Goal: Transaction & Acquisition: Purchase product/service

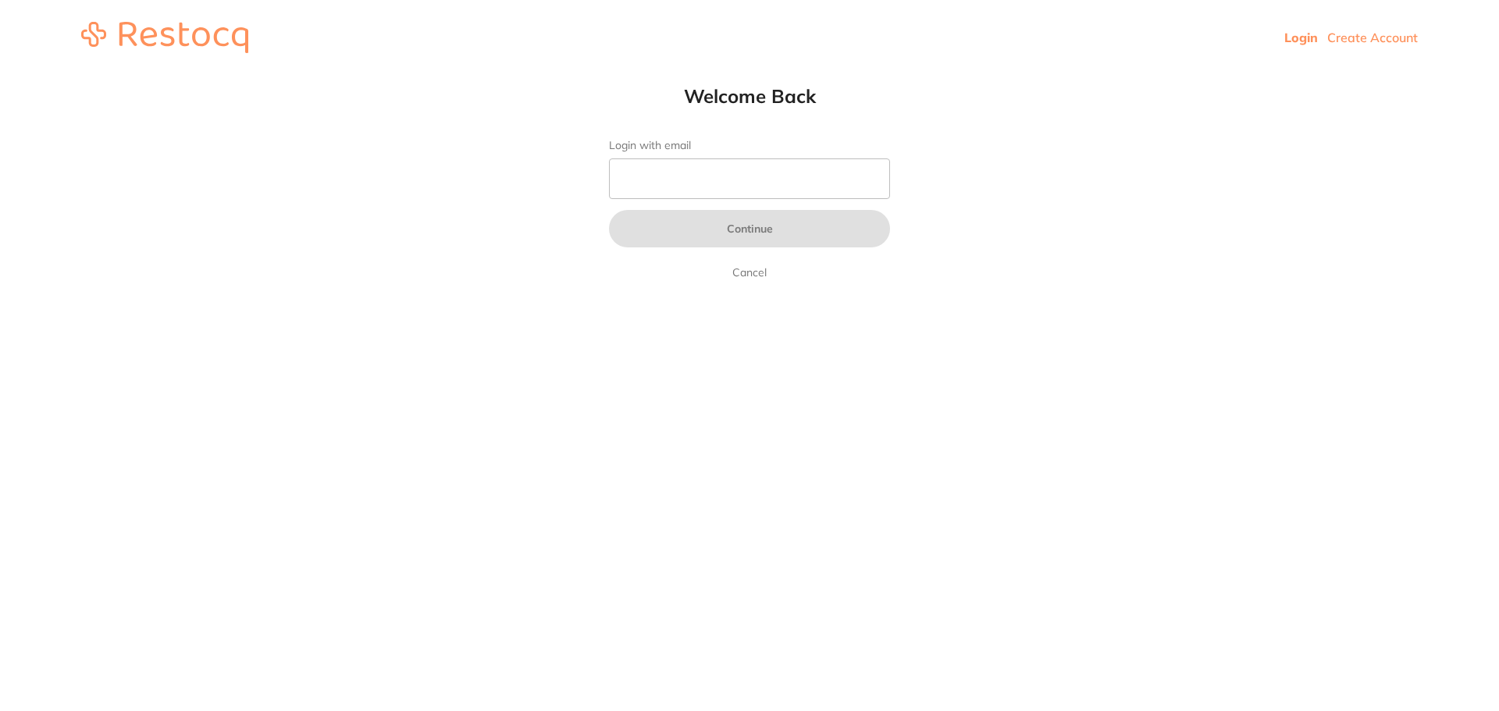
click at [798, 179] on input "Login with email" at bounding box center [749, 178] width 281 height 41
type input "e"
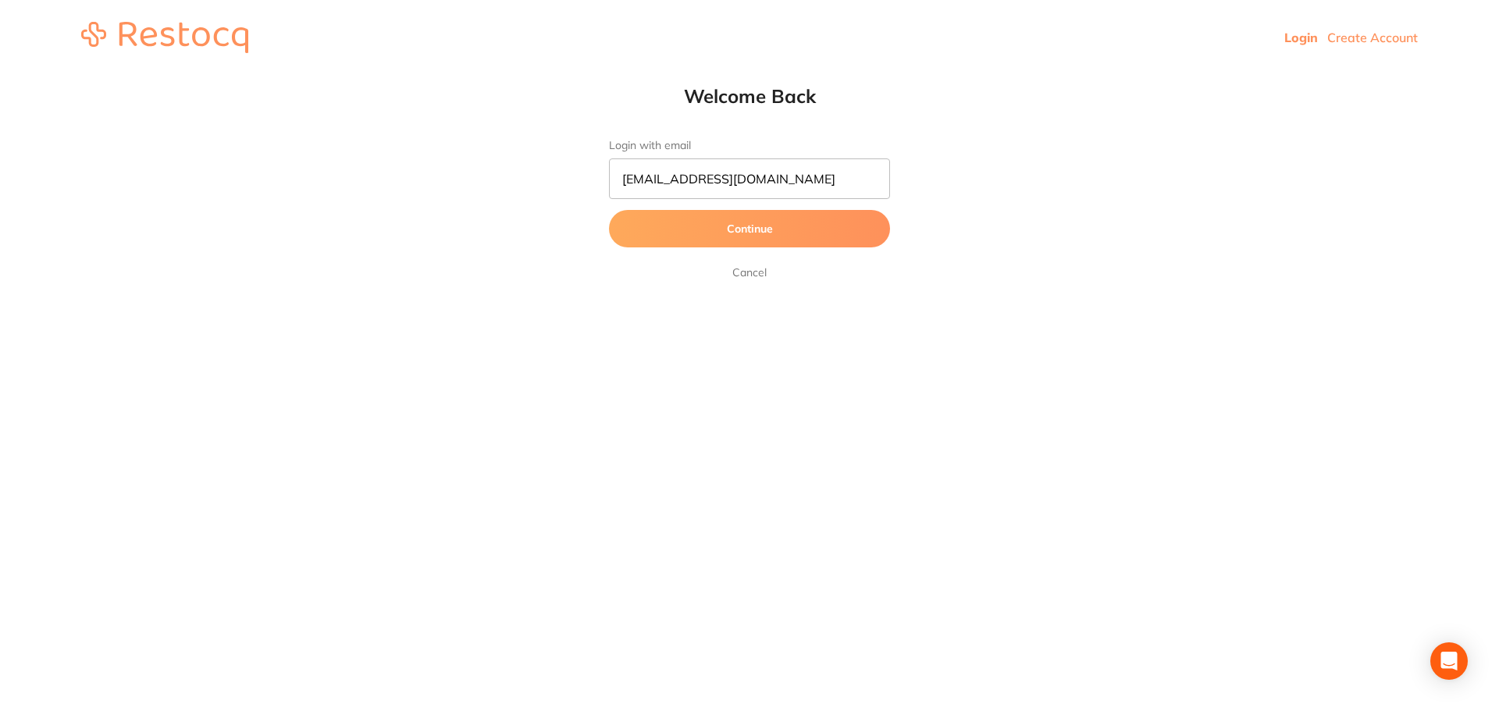
type input "[EMAIL_ADDRESS][DOMAIN_NAME]"
click at [609, 210] on button "Continue" at bounding box center [749, 228] width 281 height 37
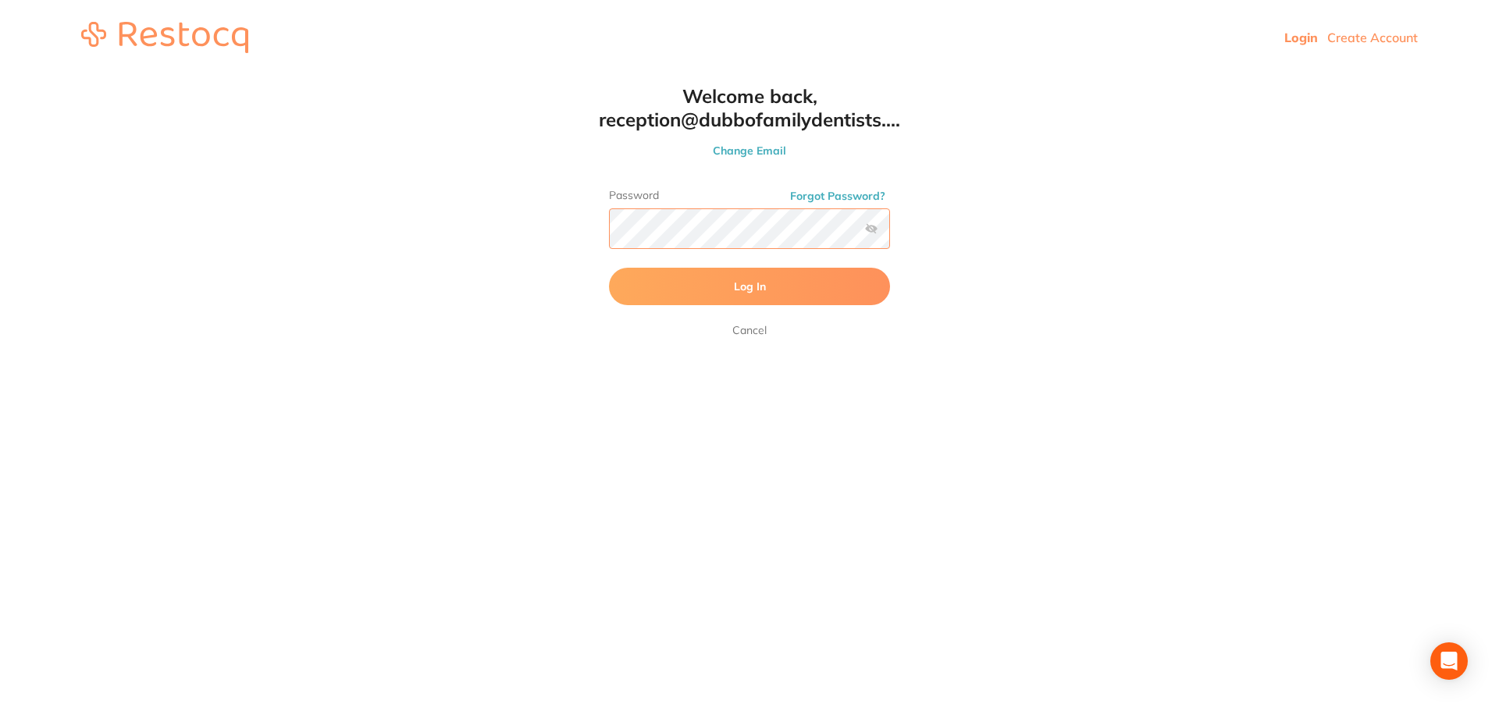
click at [609, 268] on button "Log In" at bounding box center [749, 286] width 281 height 37
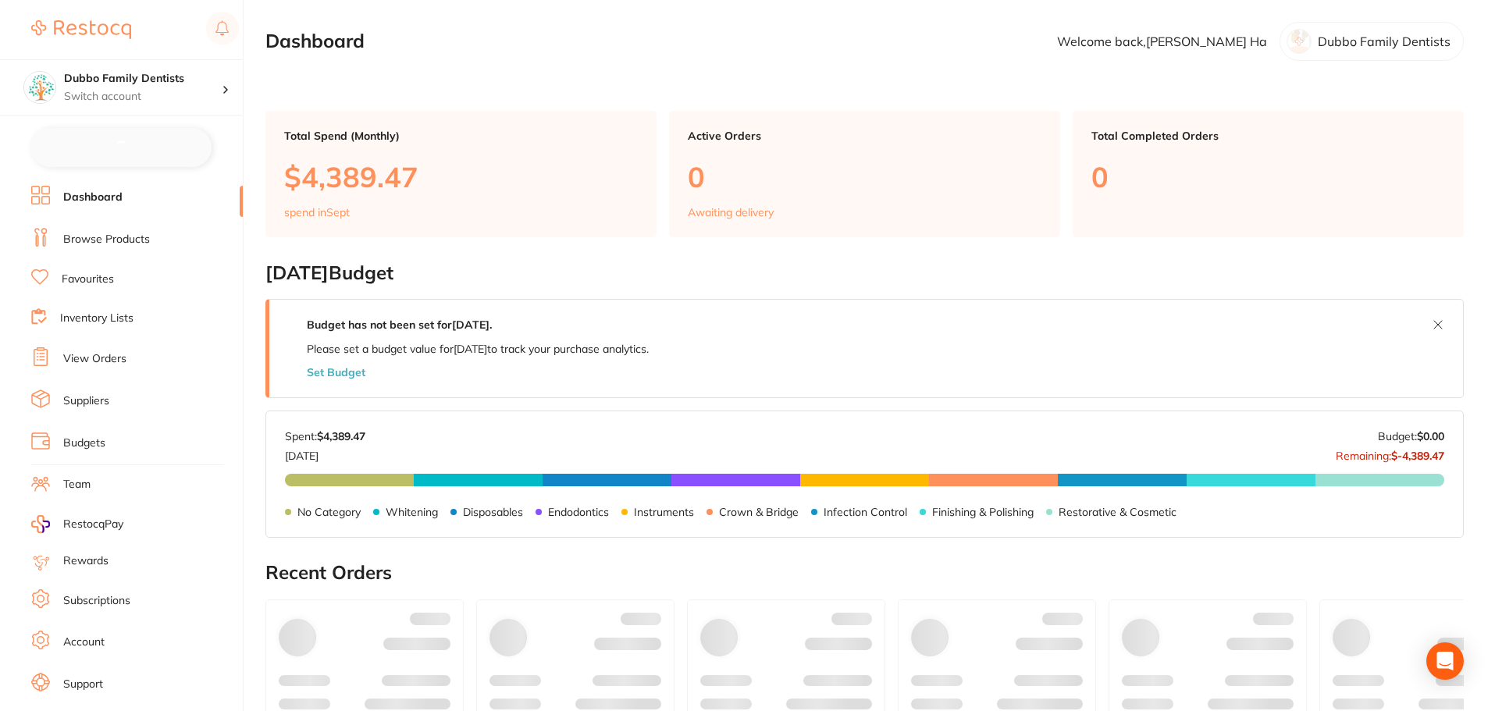
checkbox input "false"
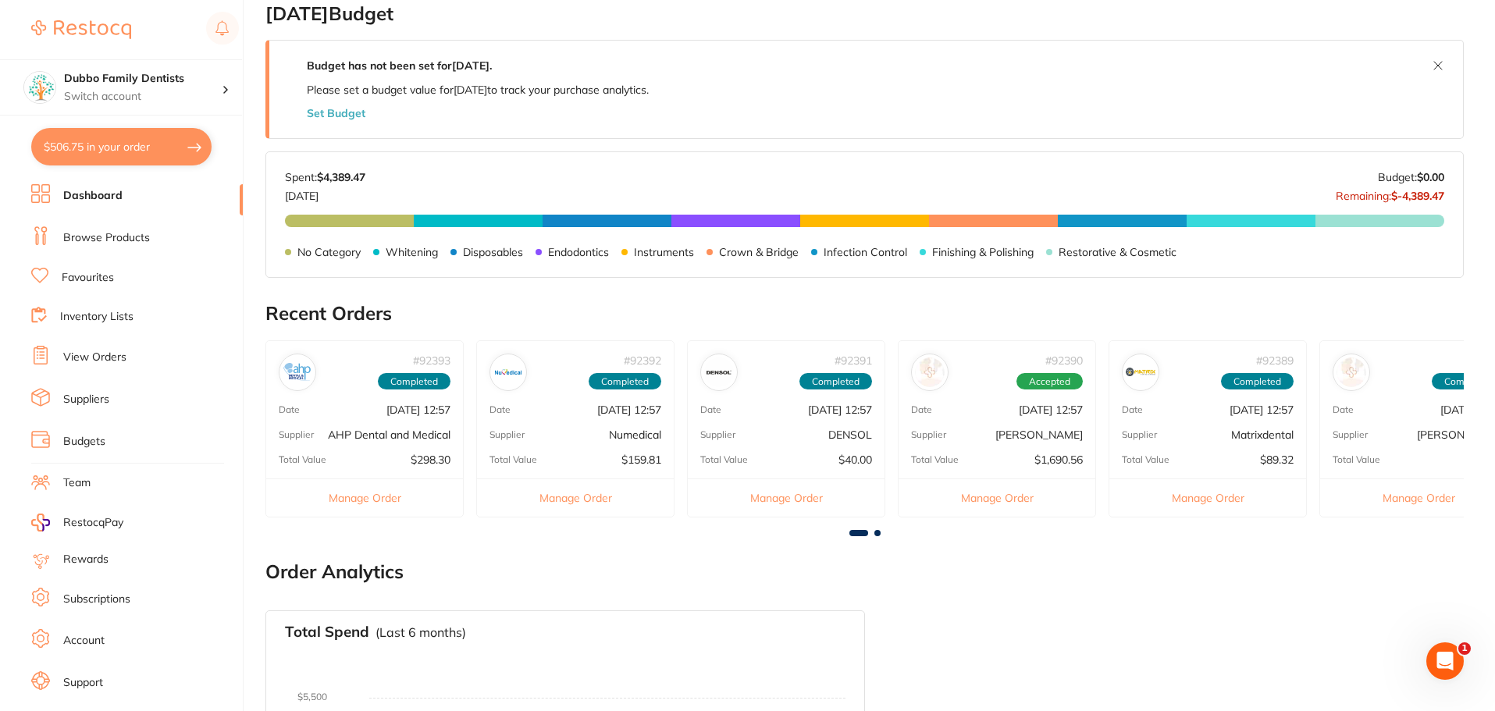
scroll to position [312, 0]
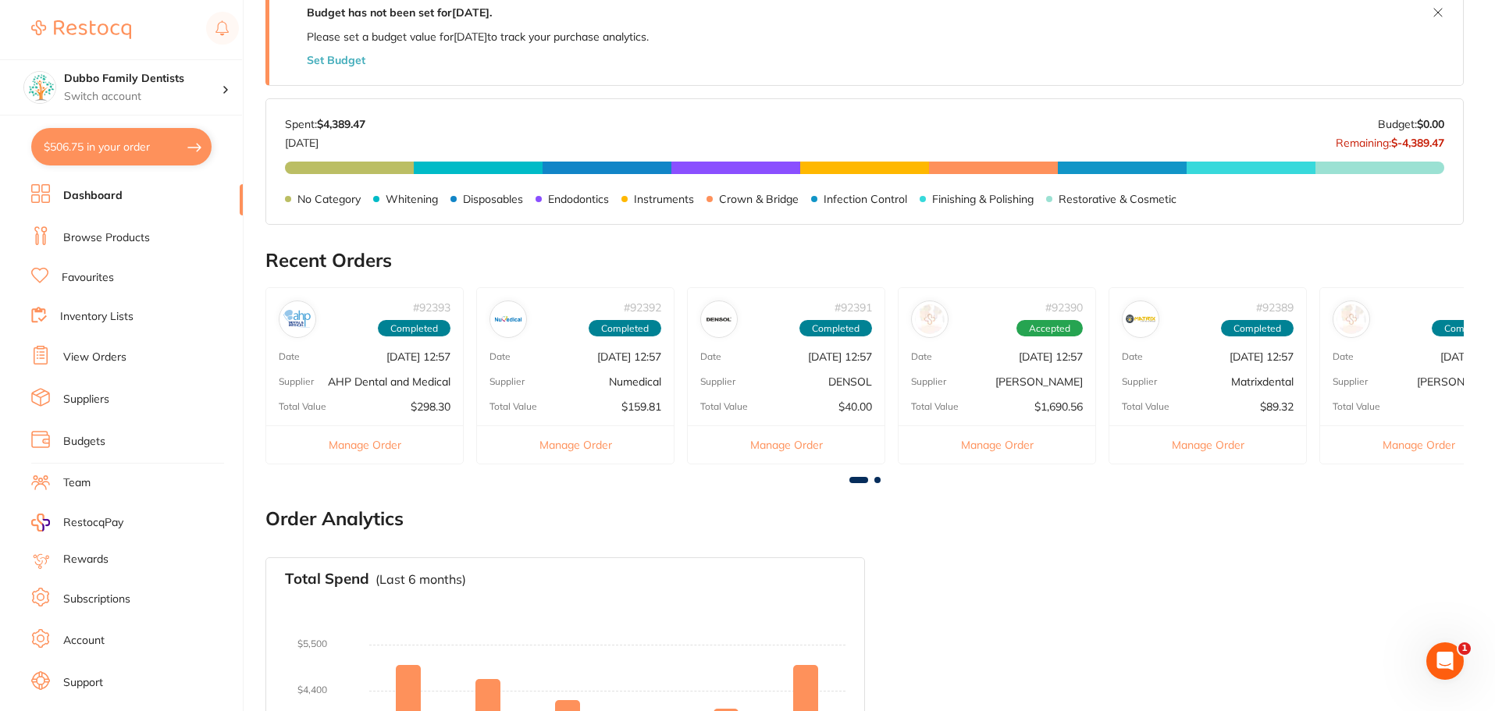
click at [161, 247] on li "Browse Products" at bounding box center [137, 237] width 212 height 23
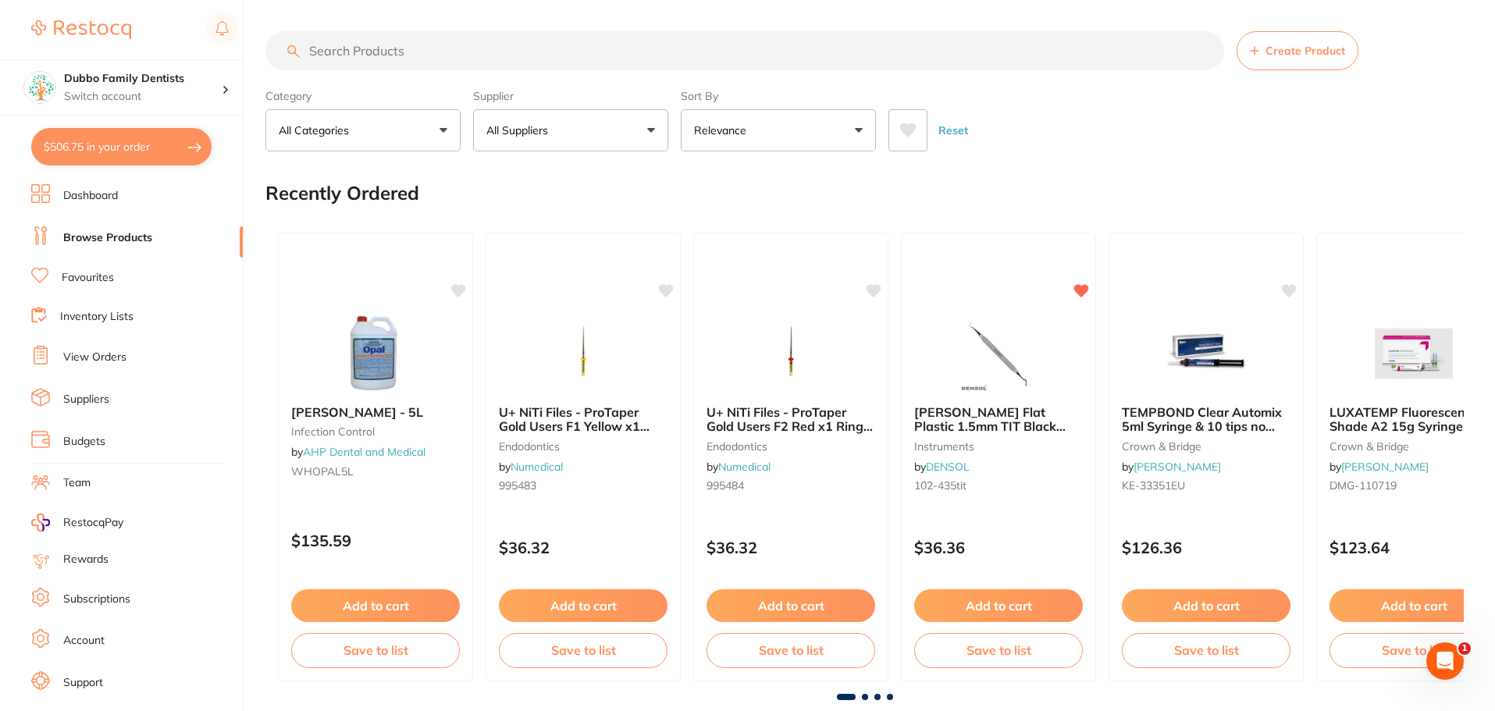
click at [465, 52] on input "search" at bounding box center [744, 50] width 958 height 39
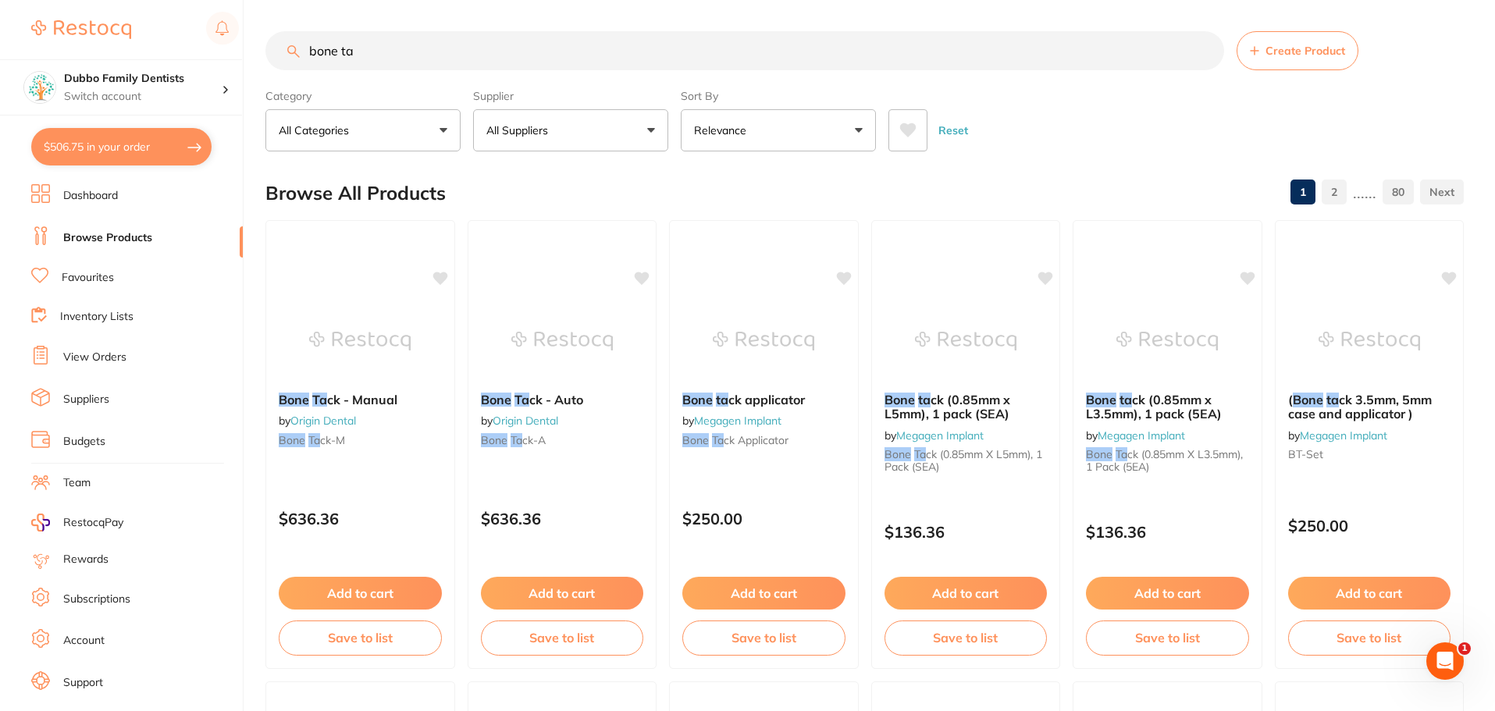
click at [512, 58] on input "bone ta" at bounding box center [744, 50] width 958 height 39
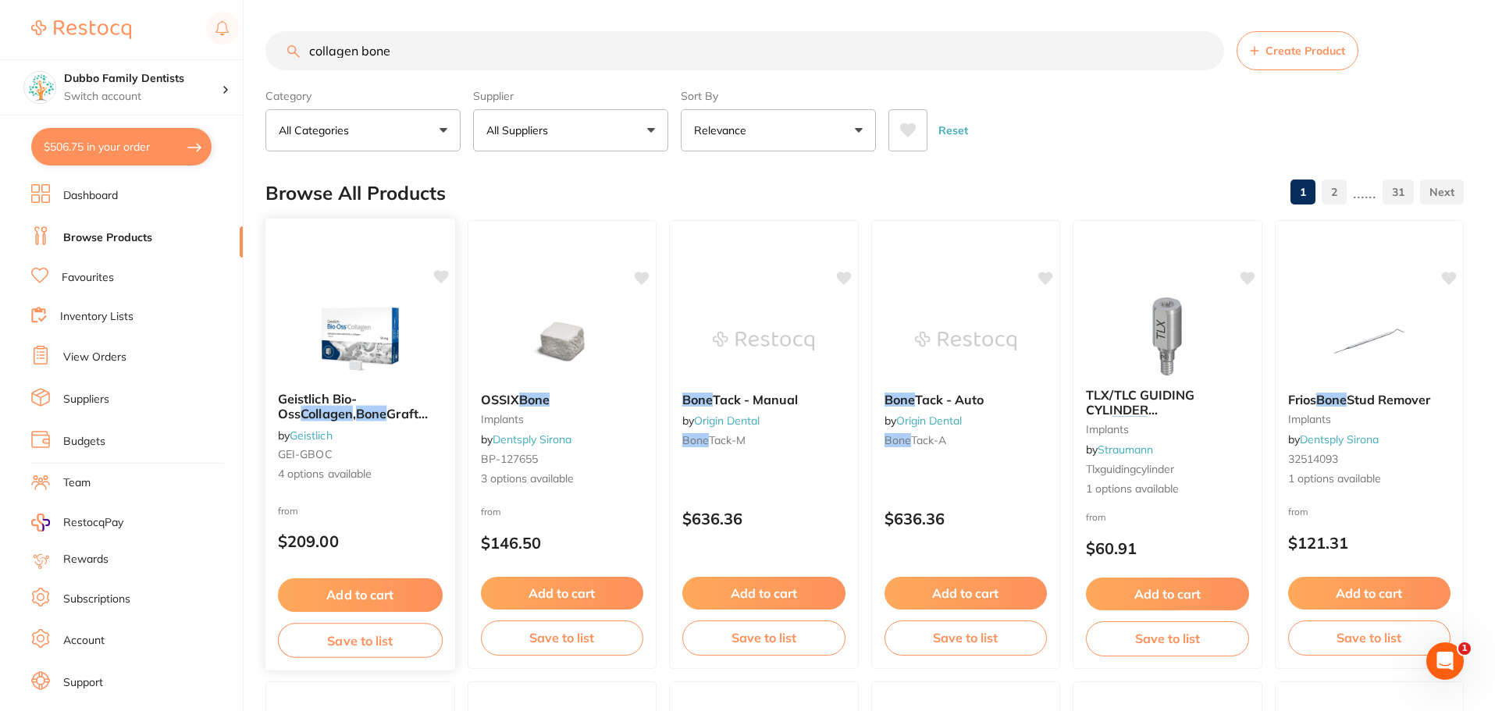
click at [414, 347] on div at bounding box center [360, 339] width 190 height 79
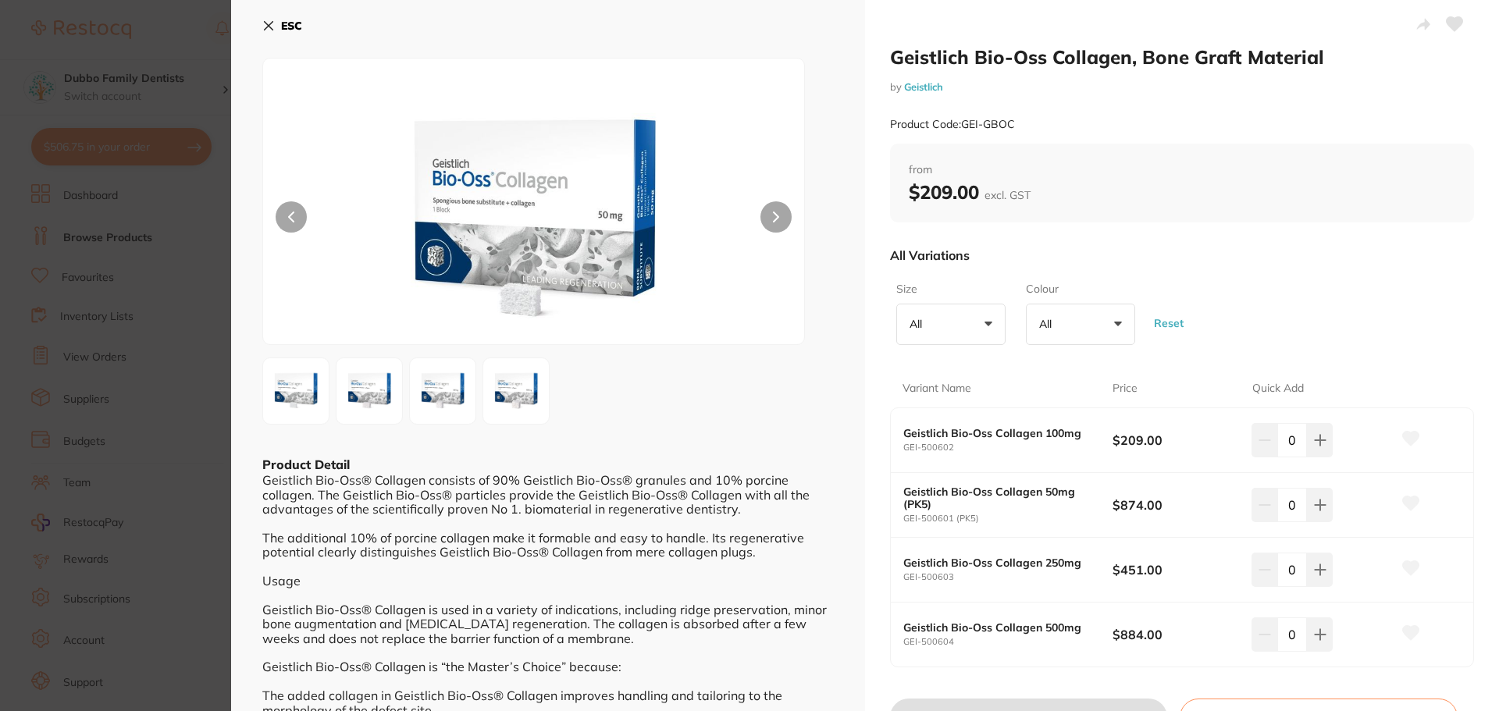
click at [769, 231] on button at bounding box center [775, 216] width 31 height 31
click at [777, 226] on button at bounding box center [775, 216] width 31 height 31
click at [780, 221] on button at bounding box center [775, 216] width 31 height 31
click at [281, 212] on button at bounding box center [291, 216] width 31 height 31
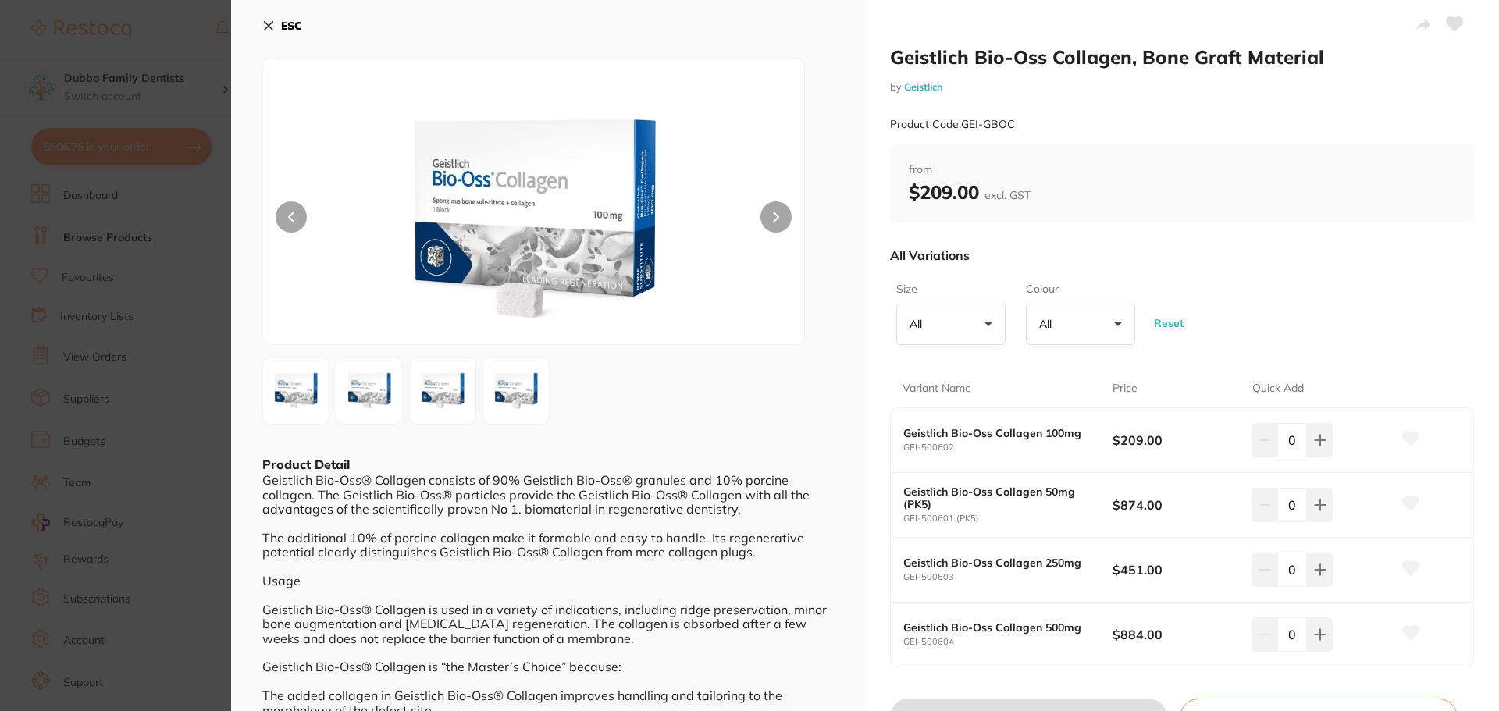
click at [94, 431] on section "Geistlich Bio-Oss Collagen, Bone Graft Material by Geistlich Product Code: GEI-…" at bounding box center [749, 355] width 1499 height 711
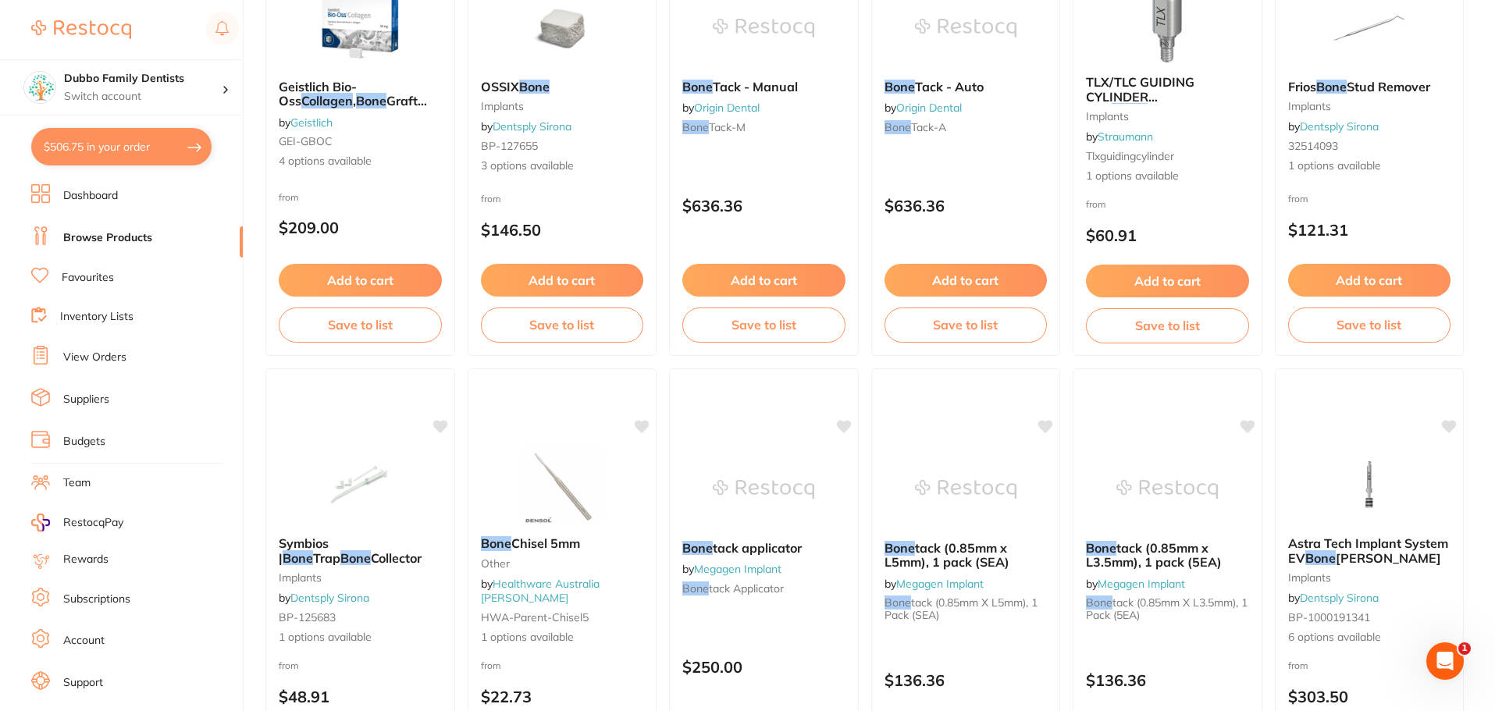
scroll to position [1, 0]
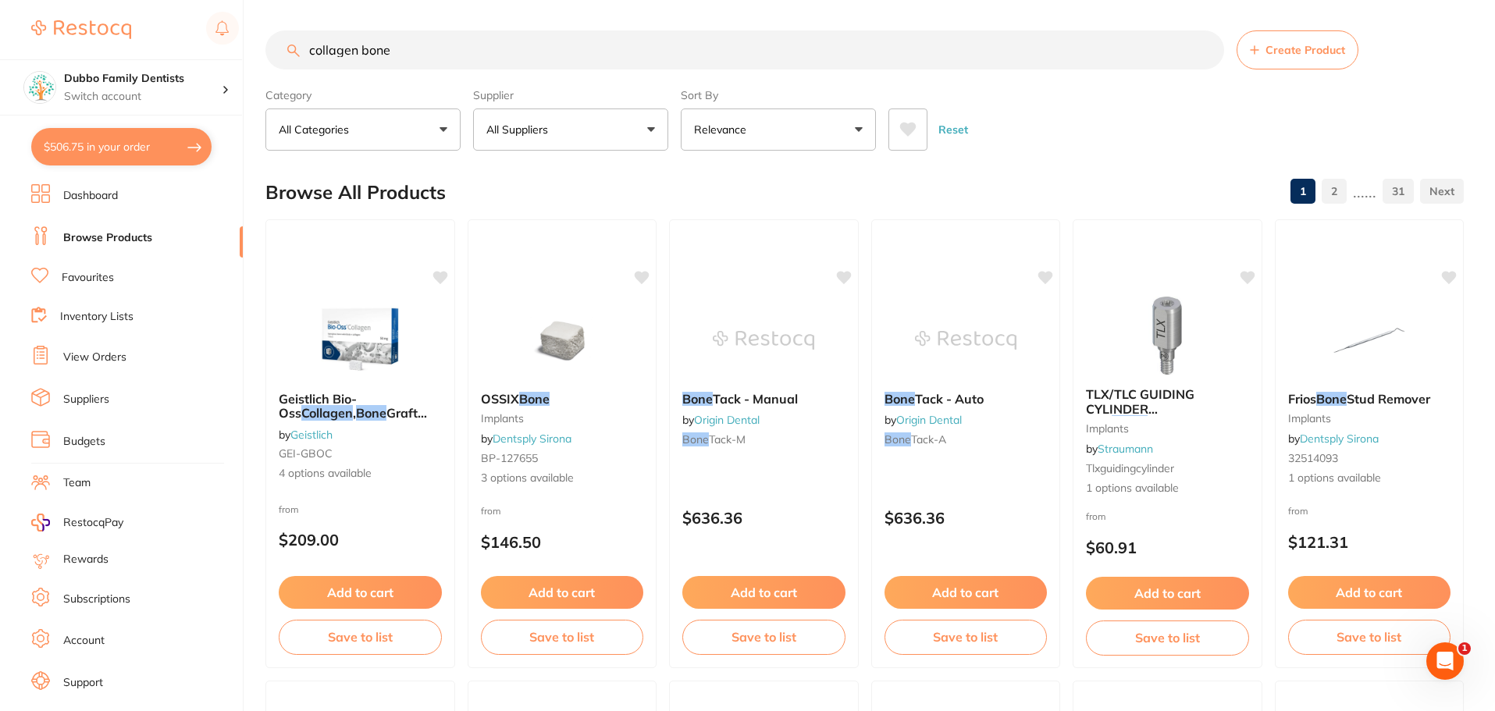
click at [347, 48] on input "collagen bone" at bounding box center [744, 49] width 958 height 39
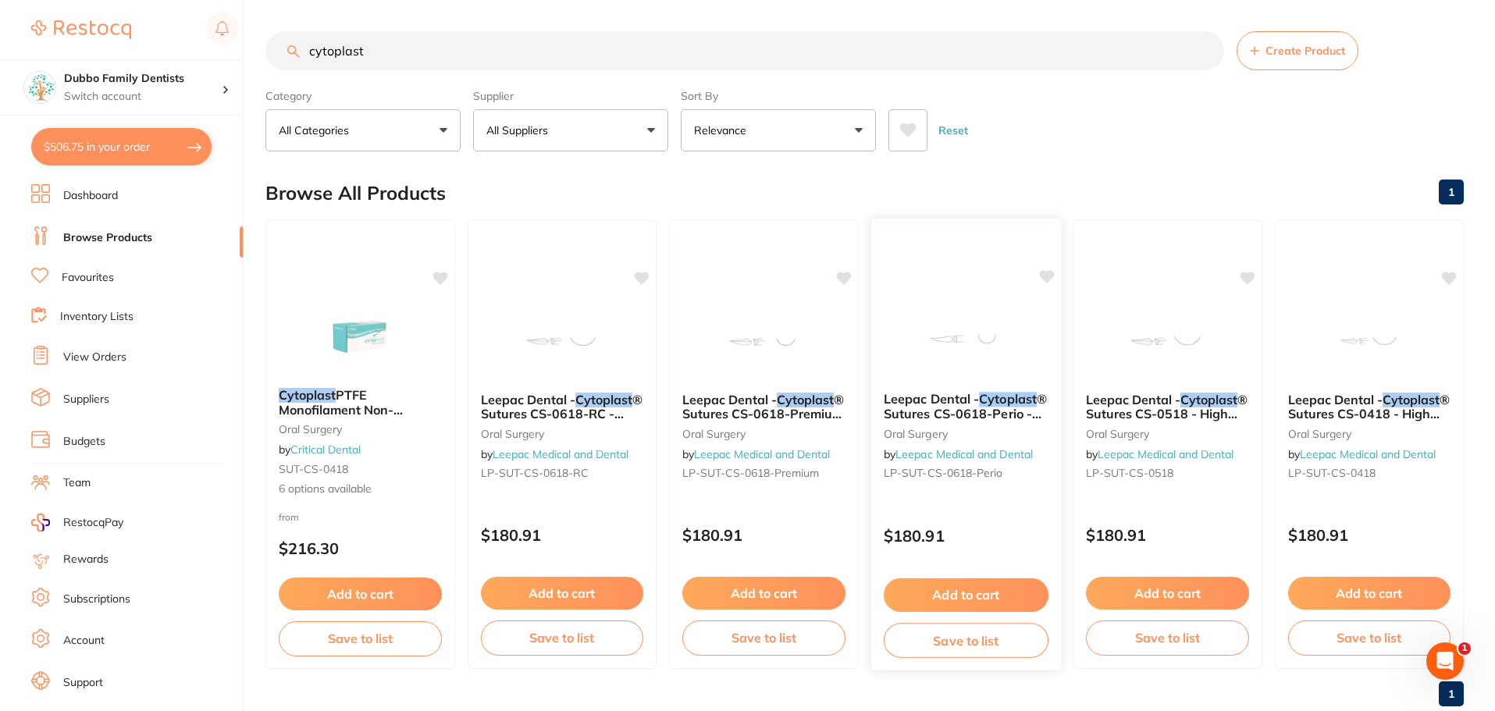
scroll to position [39, 0]
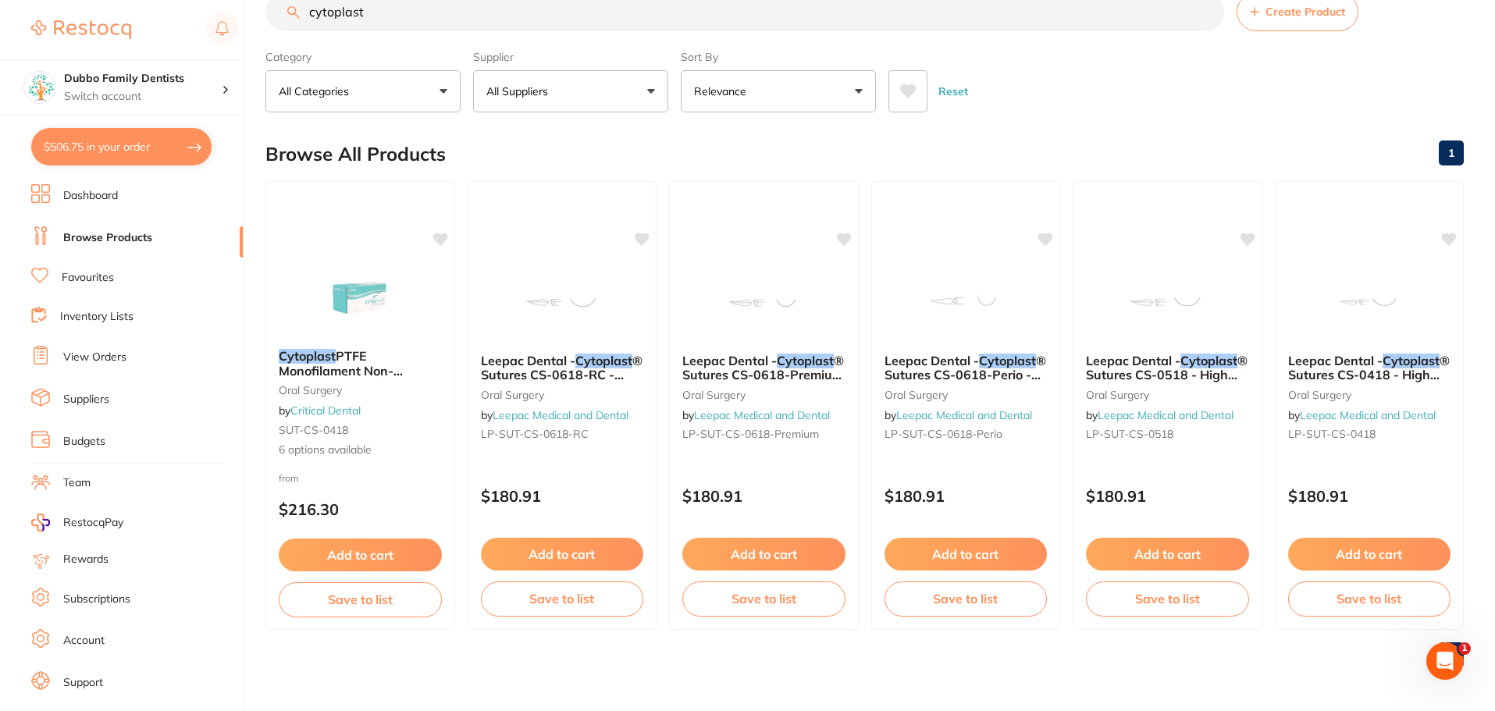
click at [486, 20] on input "cytoplast" at bounding box center [744, 11] width 958 height 39
click at [485, 20] on input "cytoplast" at bounding box center [744, 11] width 958 height 39
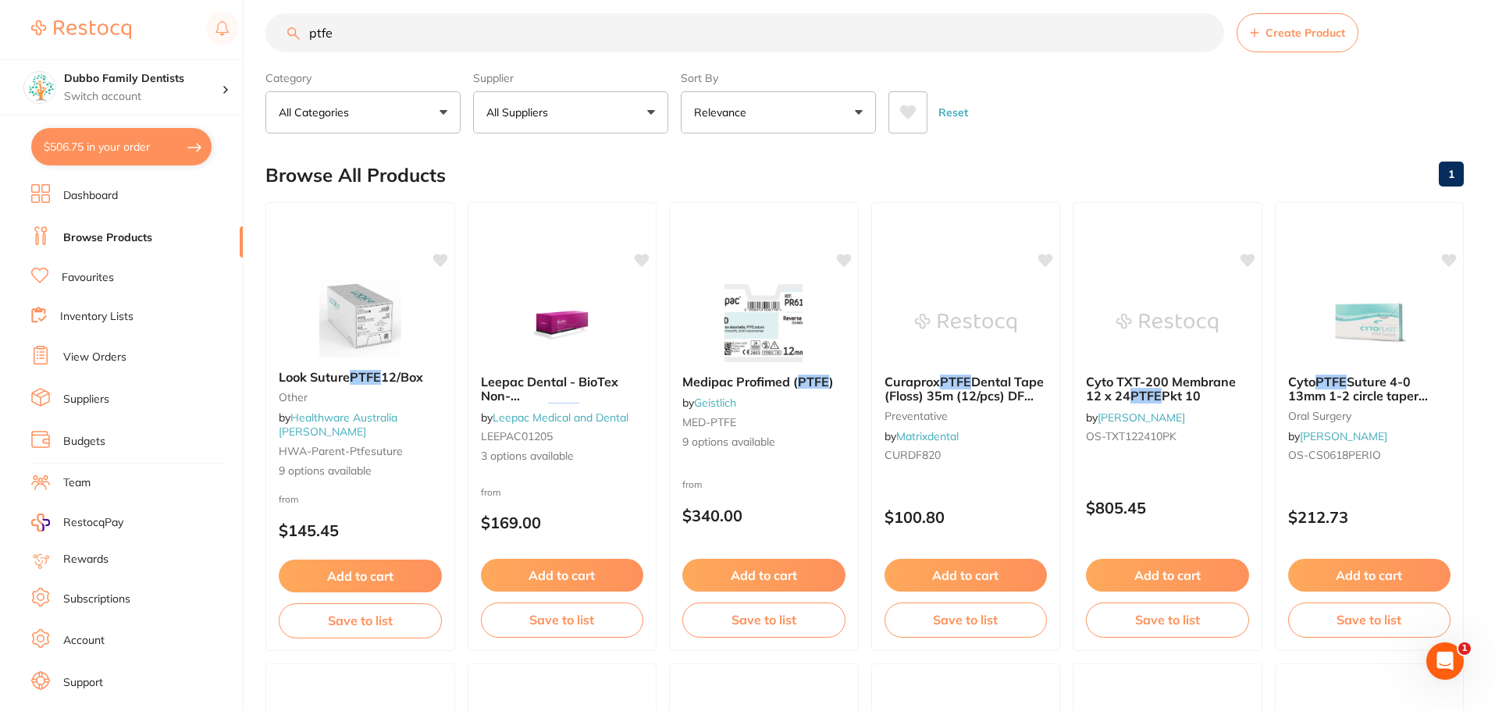
scroll to position [0, 0]
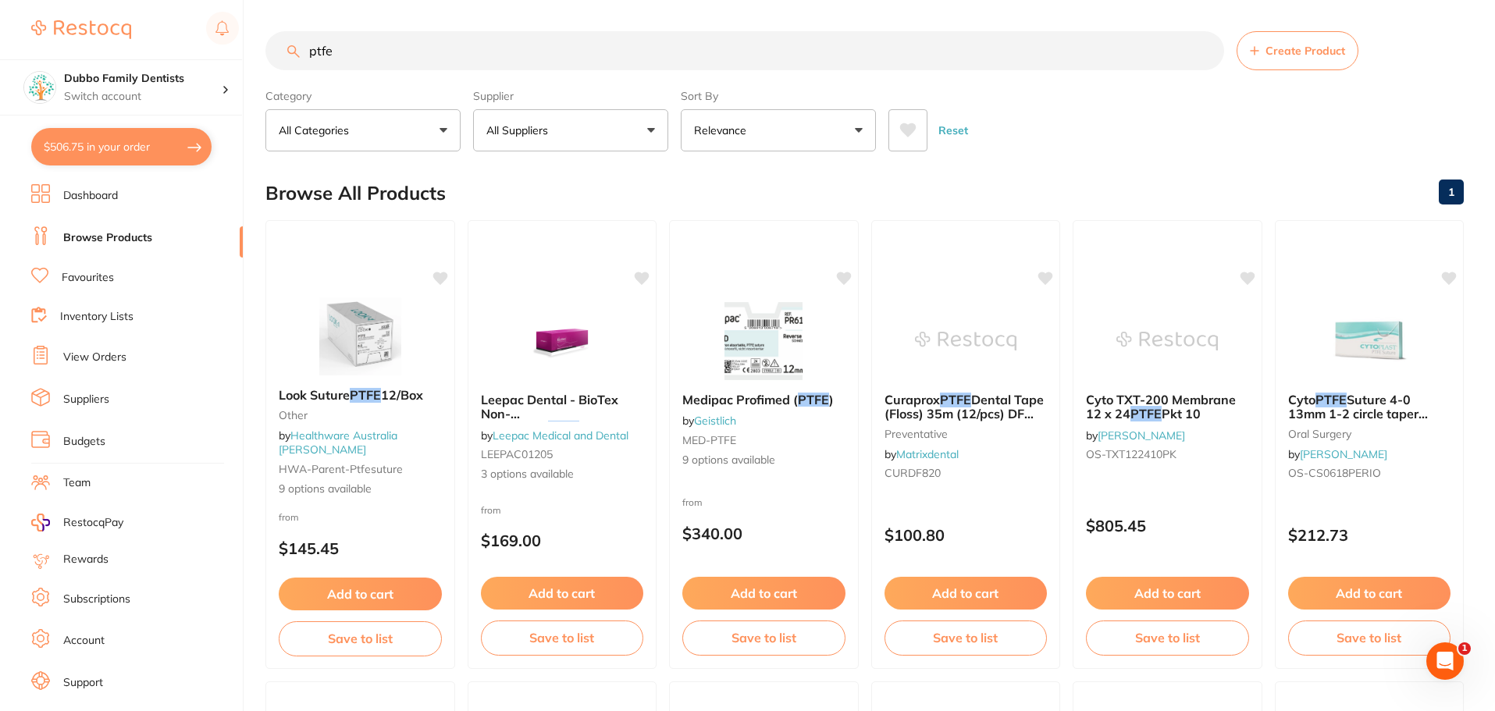
click at [523, 52] on input "ptfe" at bounding box center [744, 50] width 958 height 39
type input "ptfe membrane"
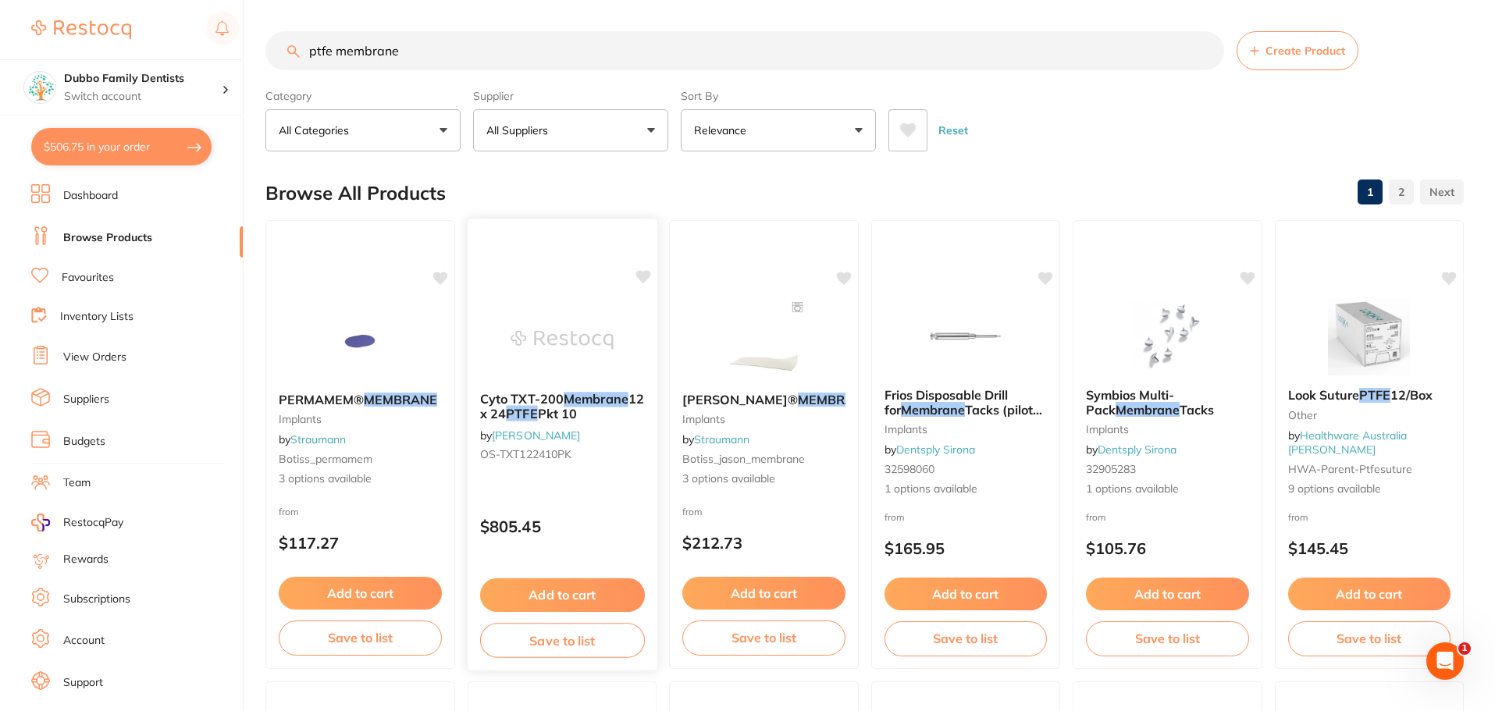
click at [608, 349] on img at bounding box center [561, 339] width 102 height 79
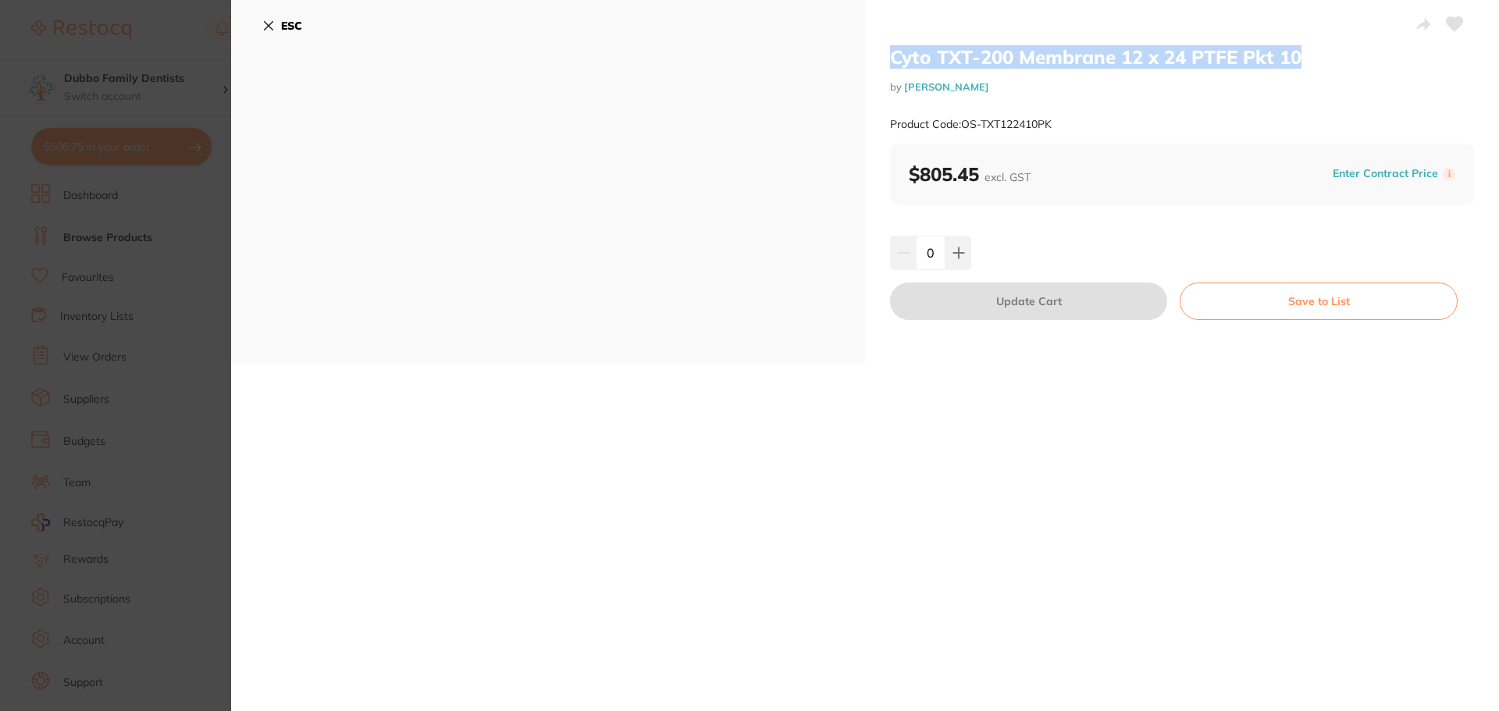
drag, startPoint x: 890, startPoint y: 58, endPoint x: 1308, endPoint y: 57, distance: 418.3
click at [1308, 57] on h2 "Cyto TXT-200 Membrane 12 x 24 PTFE Pkt 10" at bounding box center [1182, 56] width 584 height 23
click at [861, 55] on div "ESC" at bounding box center [548, 182] width 634 height 364
drag, startPoint x: 895, startPoint y: 52, endPoint x: 1225, endPoint y: 61, distance: 329.5
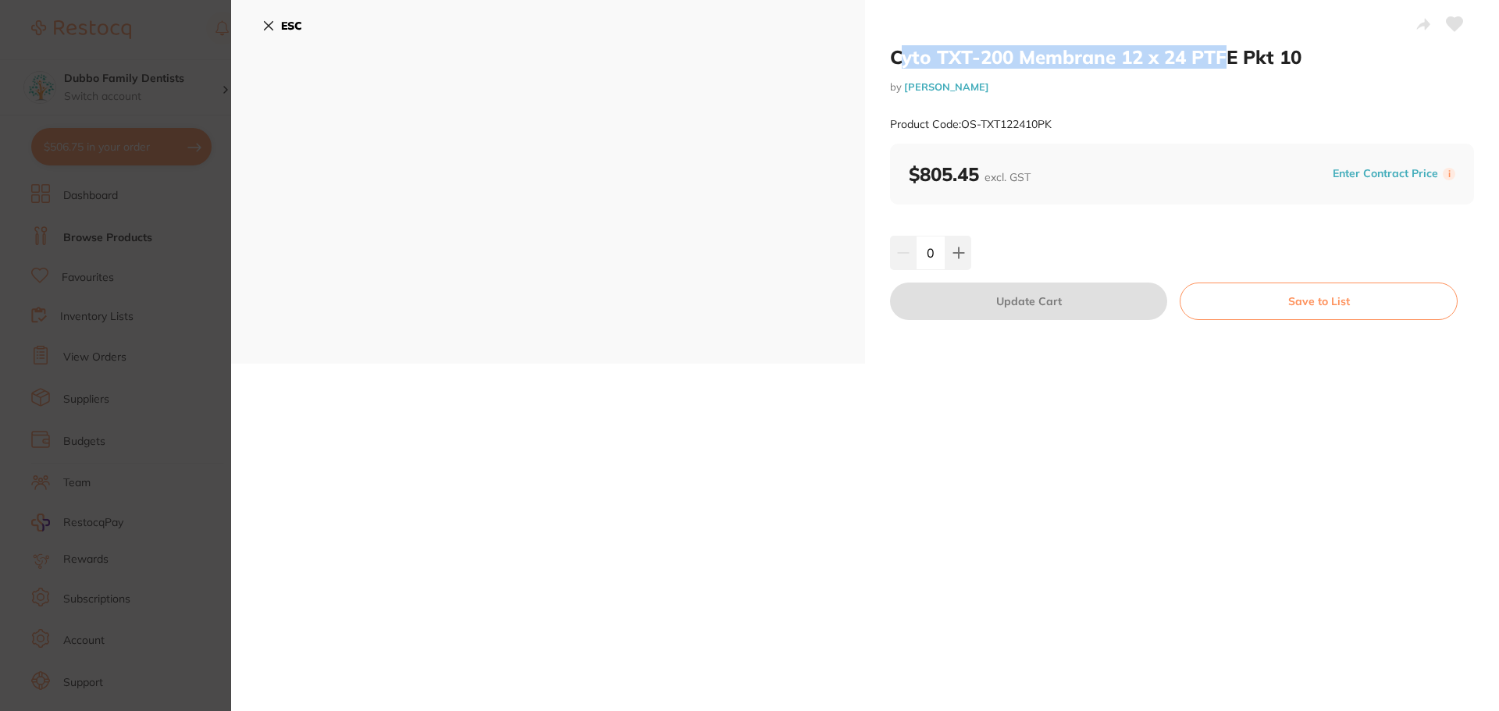
click at [1225, 61] on h2 "Cyto TXT-200 Membrane 12 x 24 PTFE Pkt 10" at bounding box center [1182, 56] width 584 height 23
drag, startPoint x: 877, startPoint y: 52, endPoint x: 1300, endPoint y: 60, distance: 423.1
click at [1300, 60] on div "Cyto TXT-200 Membrane 12 x 24 PTFE Pkt 10 by [PERSON_NAME] Product Code: OS-TXT…" at bounding box center [1182, 182] width 634 height 364
copy h2 "Cyto TXT-200 Membrane 12 x 24 PTFE Pkt 10"
